Goal: Task Accomplishment & Management: Use online tool/utility

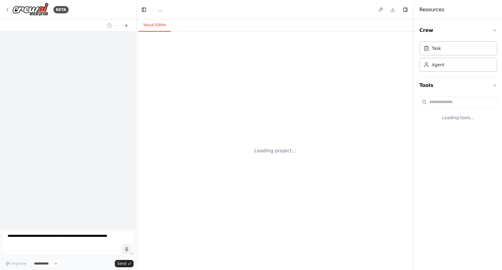
select select "****"
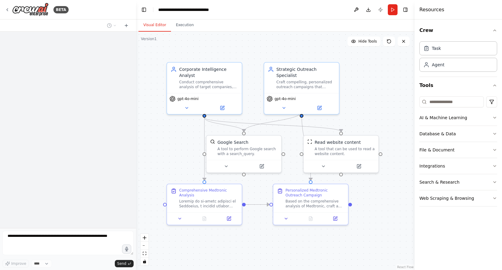
scroll to position [493, 0]
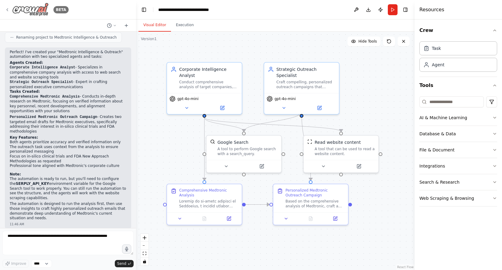
click at [9, 9] on icon at bounding box center [7, 9] width 5 height 5
